Goal: Task Accomplishment & Management: Manage account settings

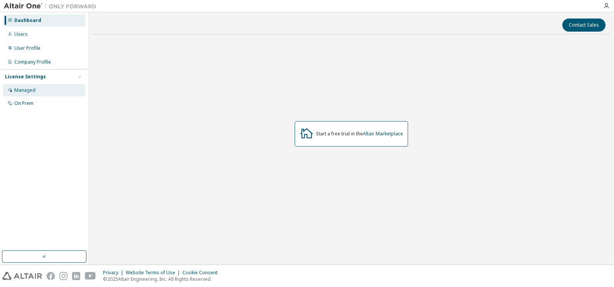
click at [16, 90] on div "Managed" at bounding box center [24, 90] width 21 height 6
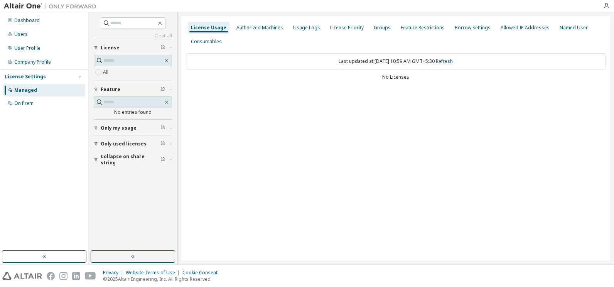
click at [112, 47] on span "License" at bounding box center [110, 48] width 19 height 6
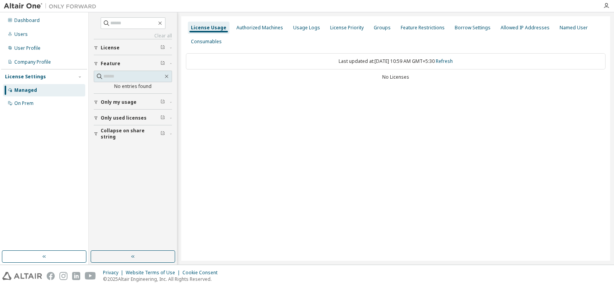
click at [112, 47] on span "License" at bounding box center [110, 48] width 19 height 6
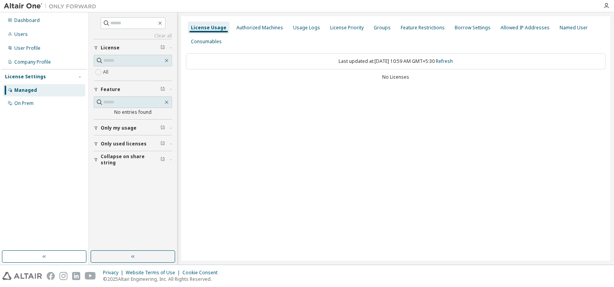
click at [110, 49] on span "License" at bounding box center [110, 48] width 19 height 6
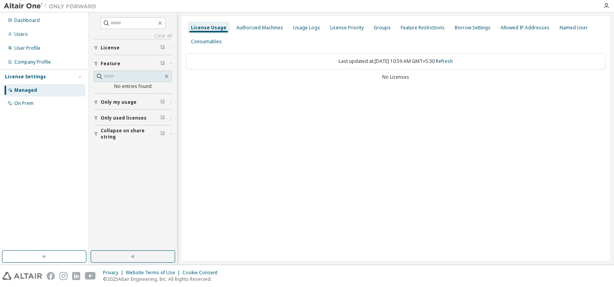
click at [27, 92] on div "Managed" at bounding box center [25, 90] width 23 height 6
click at [34, 91] on div "Managed" at bounding box center [25, 90] width 23 height 6
click at [19, 20] on div "Dashboard" at bounding box center [26, 20] width 25 height 6
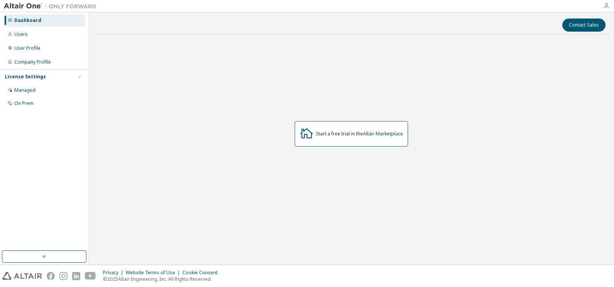
click at [606, 7] on icon "button" at bounding box center [606, 6] width 6 height 6
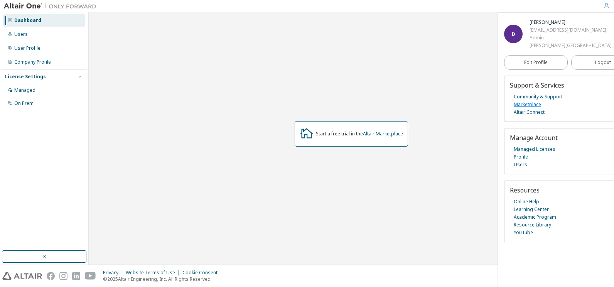
click at [529, 108] on link "Marketplace" at bounding box center [527, 105] width 27 height 8
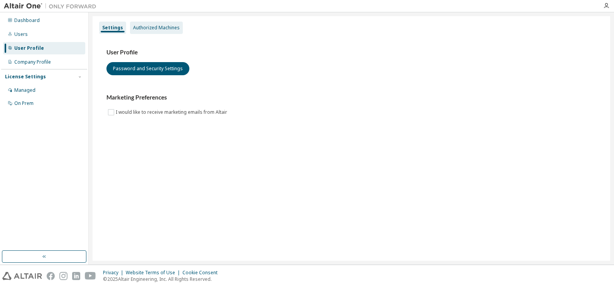
click at [158, 29] on div "Authorized Machines" at bounding box center [156, 28] width 47 height 6
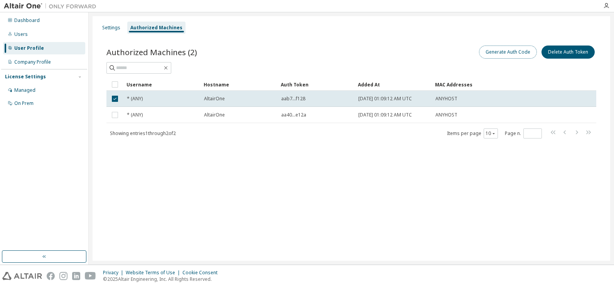
click at [512, 55] on button "Generate Auth Code" at bounding box center [508, 52] width 58 height 13
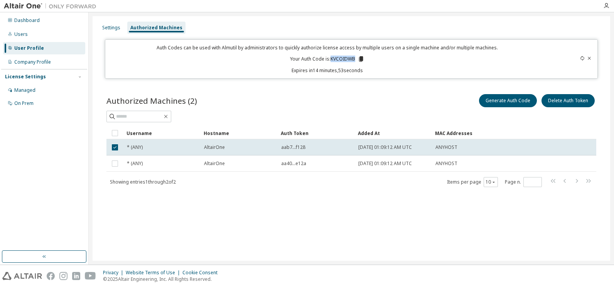
drag, startPoint x: 331, startPoint y: 59, endPoint x: 355, endPoint y: 57, distance: 23.6
click at [355, 57] on p "Your Auth Code is: KVCOIDWB" at bounding box center [327, 59] width 74 height 7
copy p "KVCOIDWB"
click at [27, 91] on div "Managed" at bounding box center [24, 90] width 21 height 6
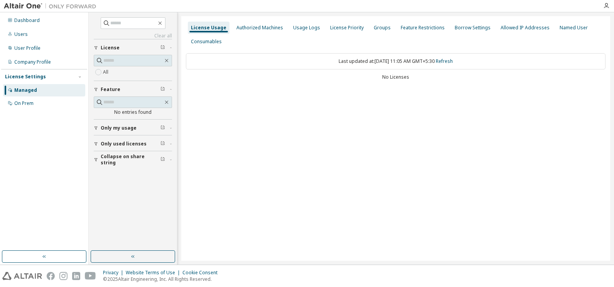
click at [108, 47] on span "License" at bounding box center [110, 48] width 19 height 6
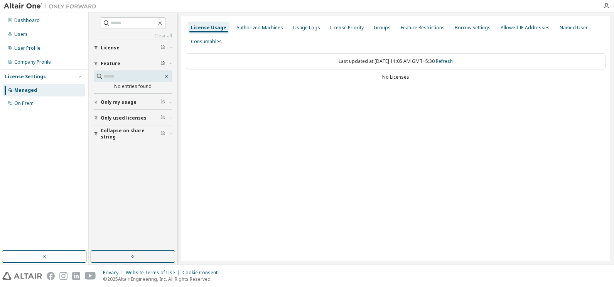
click at [110, 49] on span "License" at bounding box center [110, 48] width 19 height 6
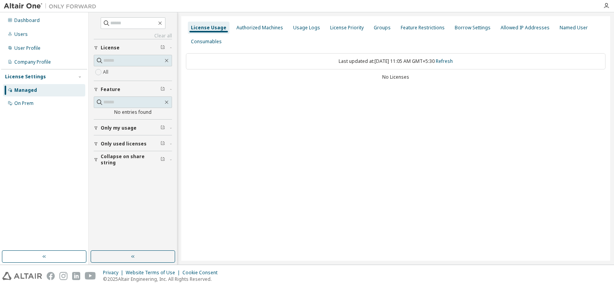
click at [127, 145] on span "Only used licenses" at bounding box center [124, 144] width 46 height 6
click at [266, 28] on div "Authorized Machines" at bounding box center [260, 28] width 47 height 6
